Goal: Check status: Check status

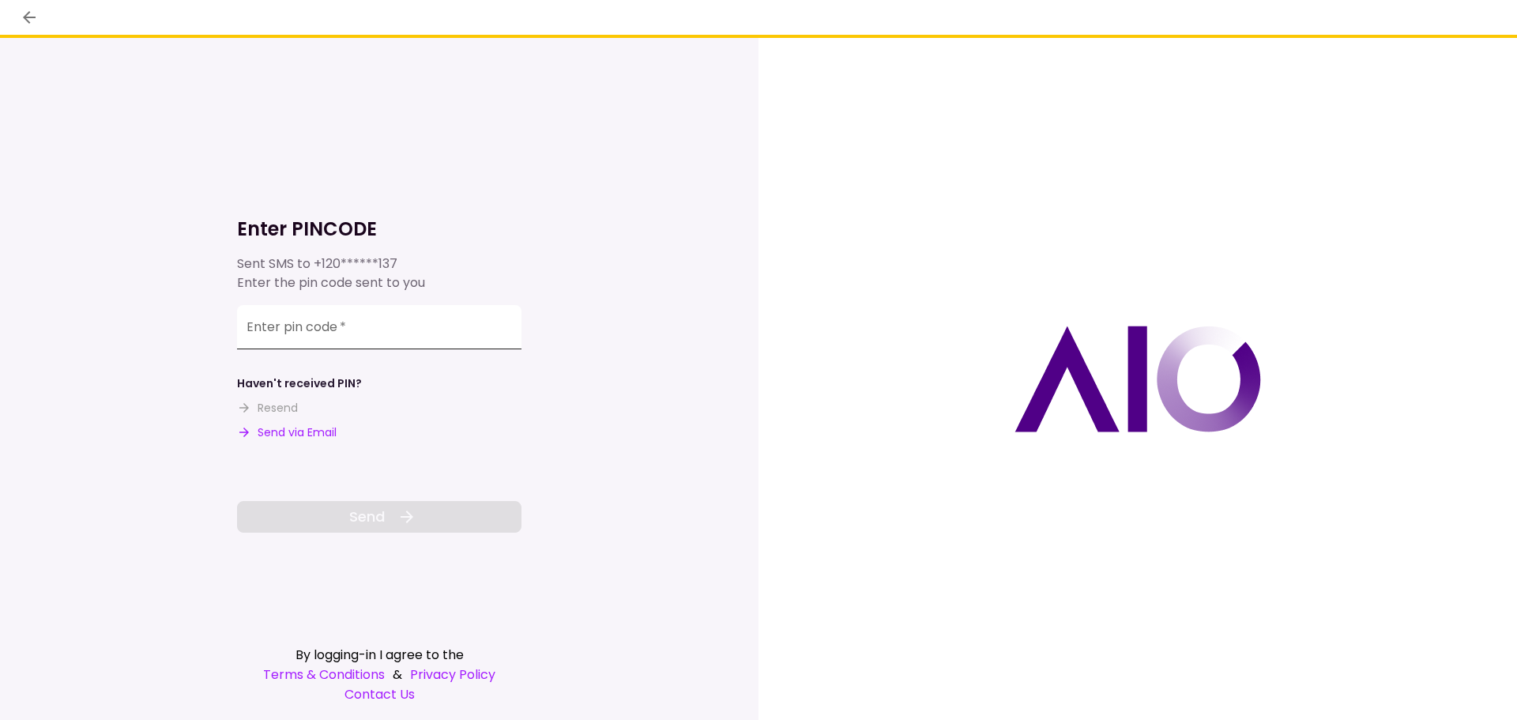
click at [309, 330] on input "Enter pin code   *" at bounding box center [379, 327] width 285 height 44
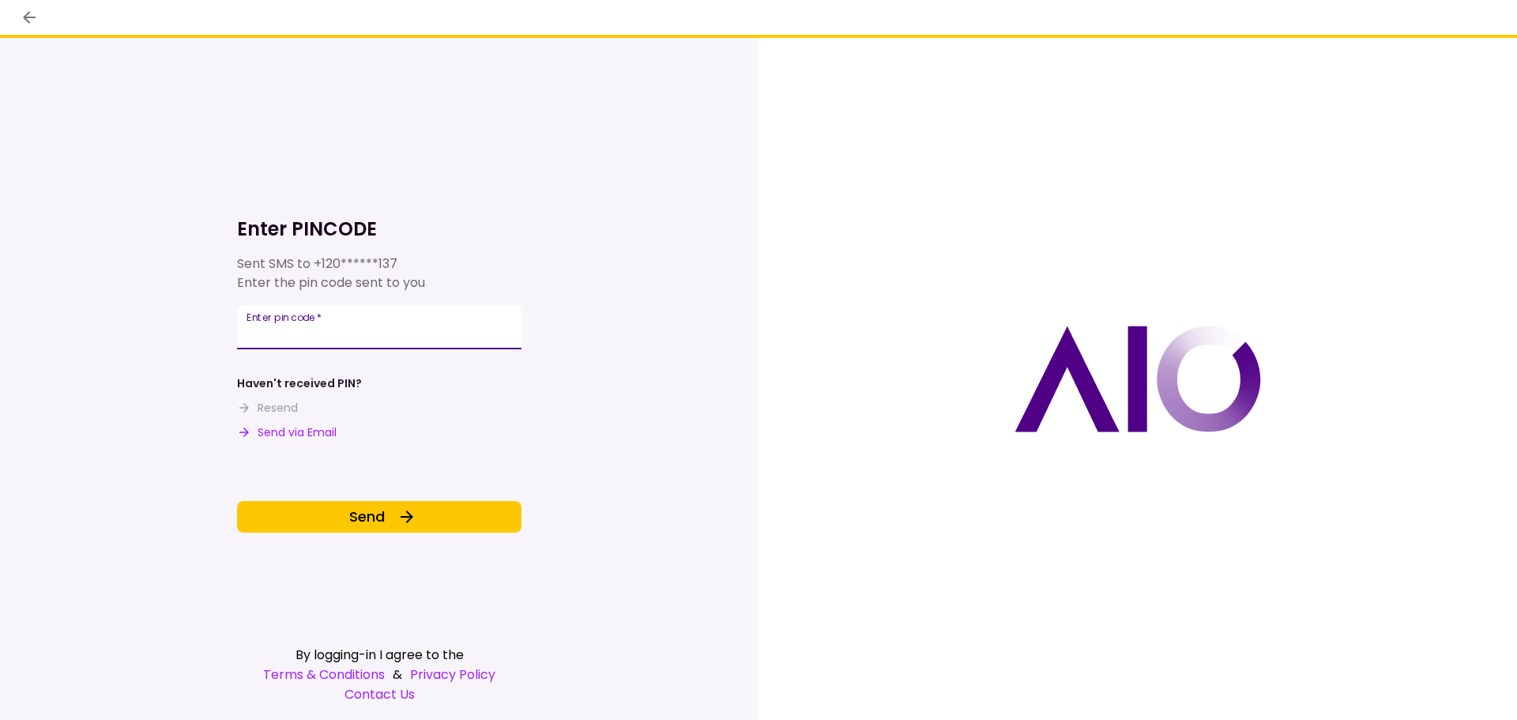
type input "******"
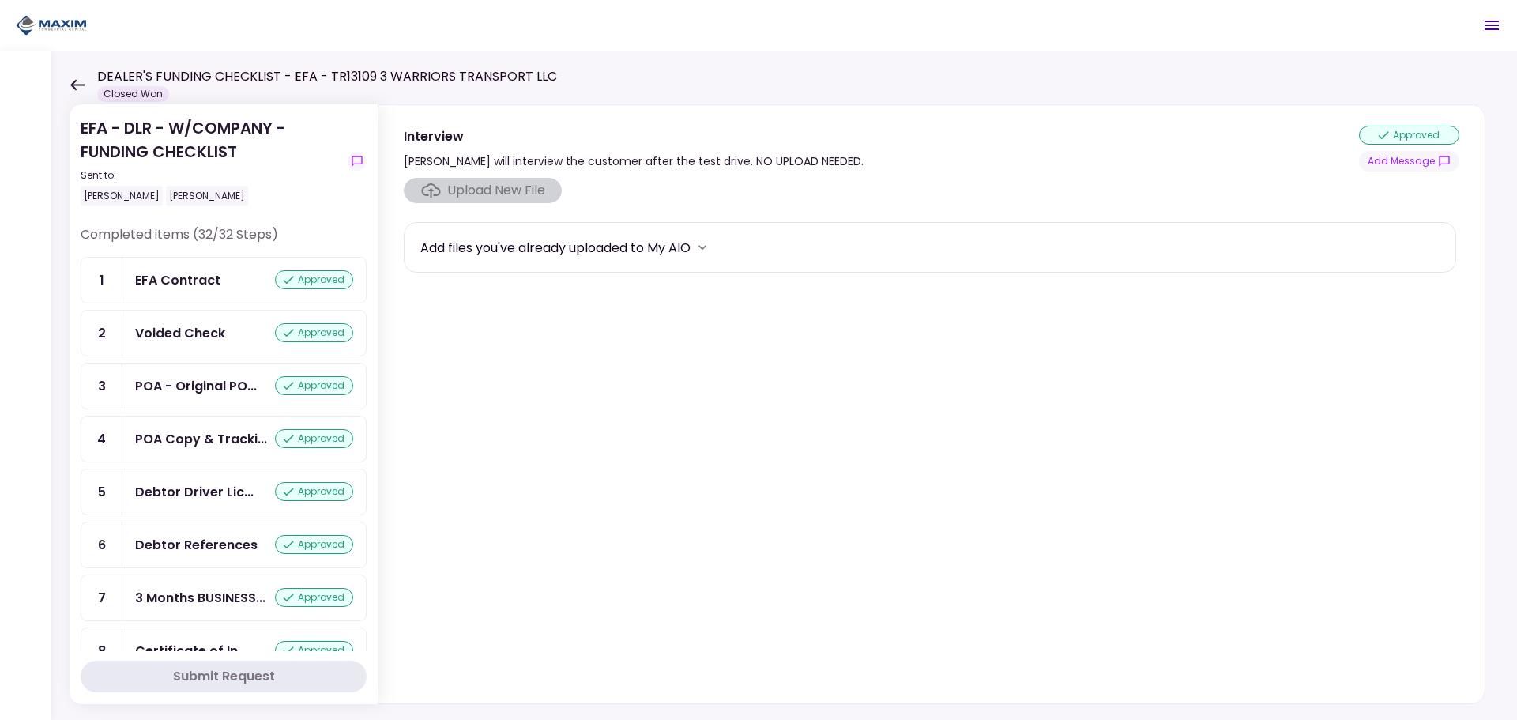
click at [76, 88] on icon at bounding box center [77, 85] width 15 height 12
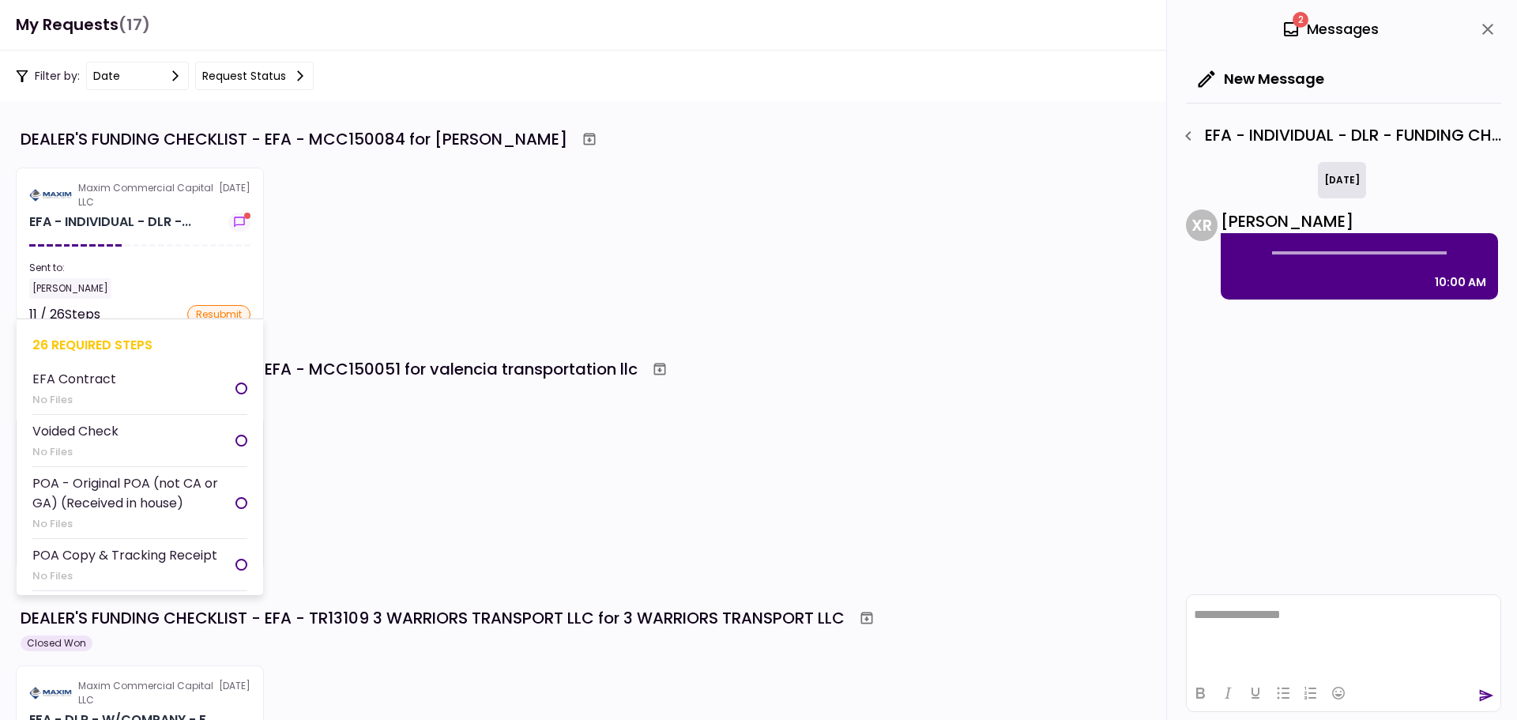
click at [163, 254] on section "Maxim Commercial Capital LLC [DATE] EFA - INDIVIDUAL - DLR -... Sent to: [PERSO…" at bounding box center [140, 245] width 248 height 154
